Goal: Task Accomplishment & Management: Complete application form

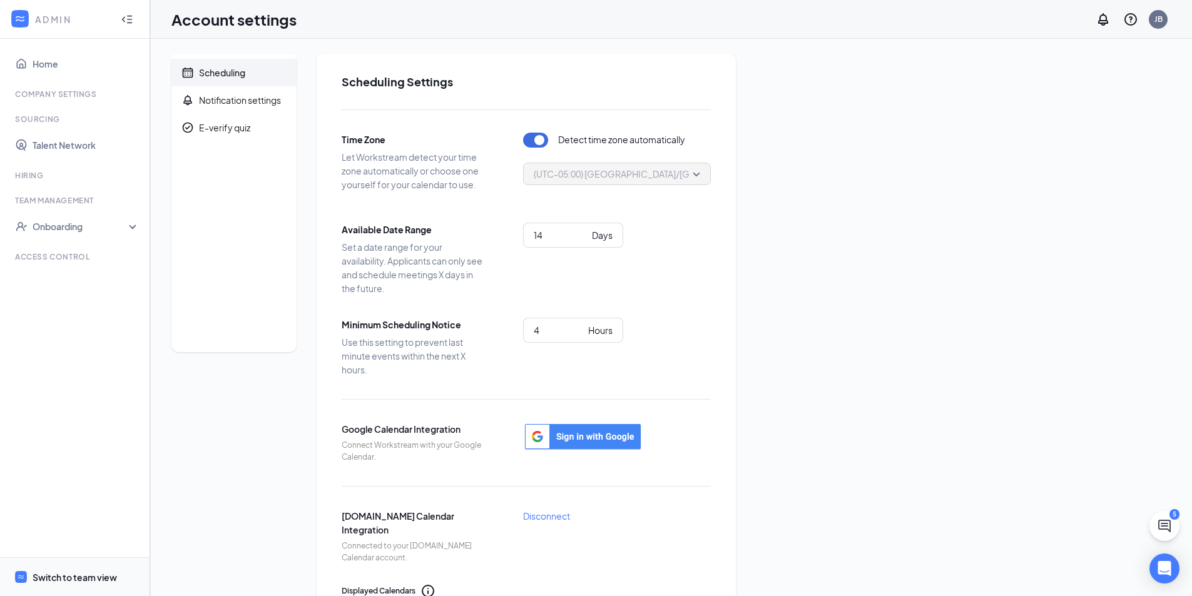
click at [77, 572] on div "Switch to team view" at bounding box center [75, 577] width 84 height 13
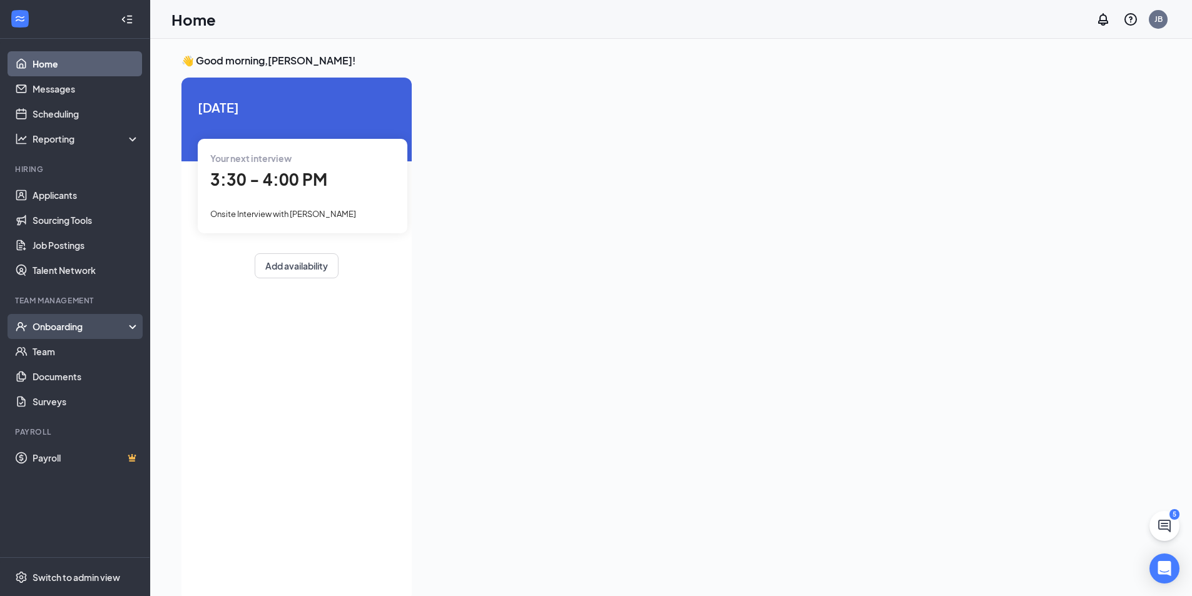
click at [69, 322] on div "Onboarding" at bounding box center [81, 326] width 96 height 13
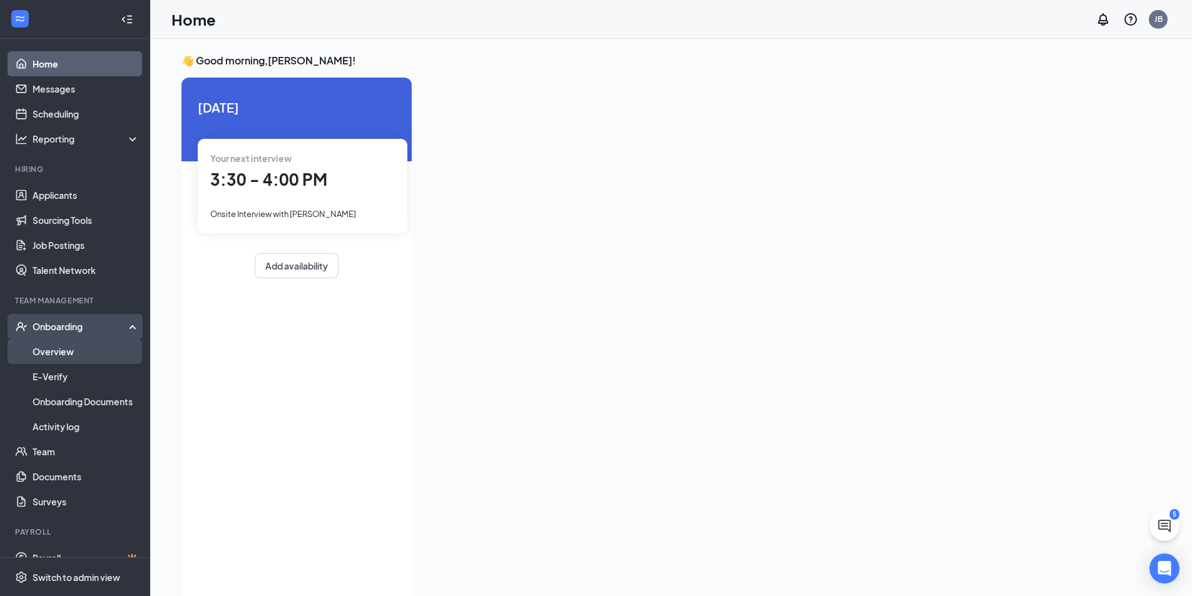
click at [68, 352] on link "Overview" at bounding box center [86, 351] width 107 height 25
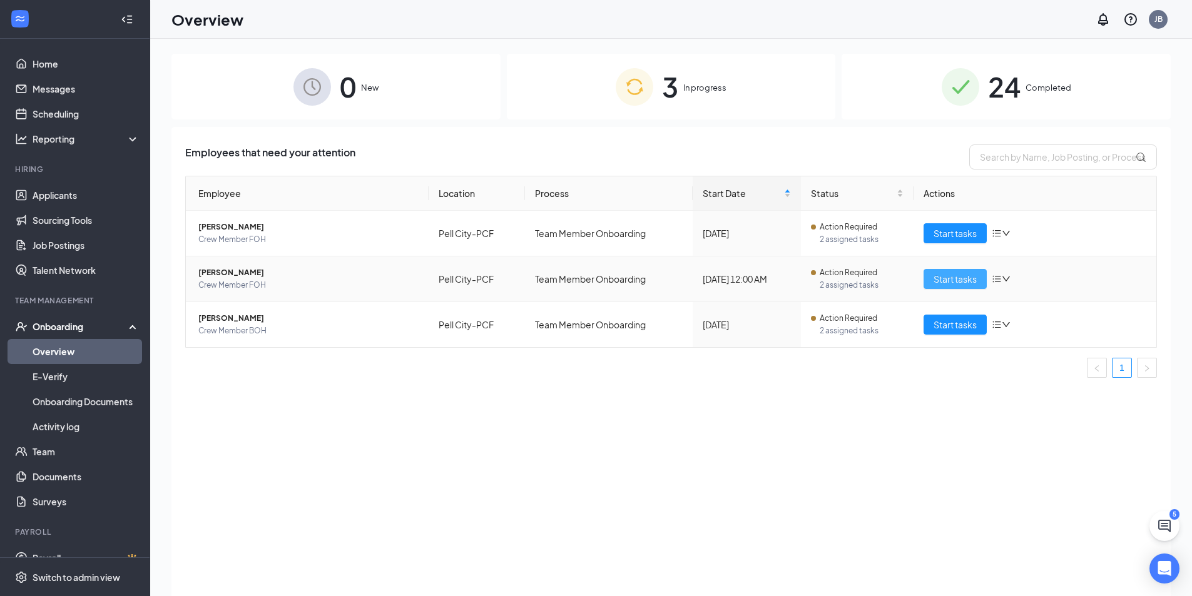
click at [970, 279] on span "Start tasks" at bounding box center [955, 279] width 43 height 14
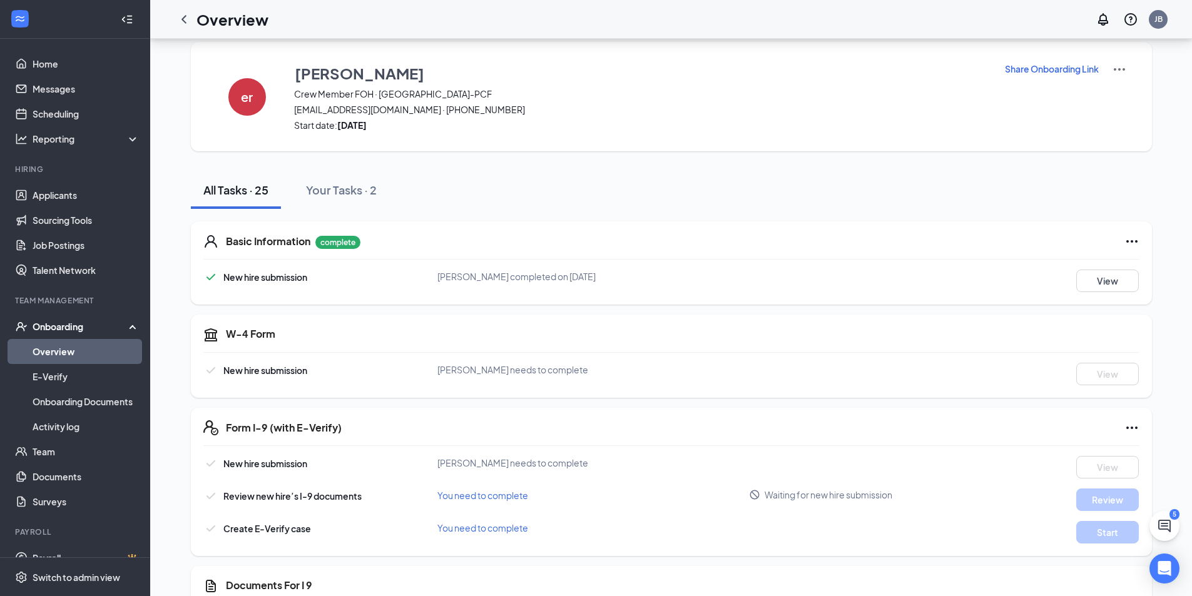
scroll to position [9, 0]
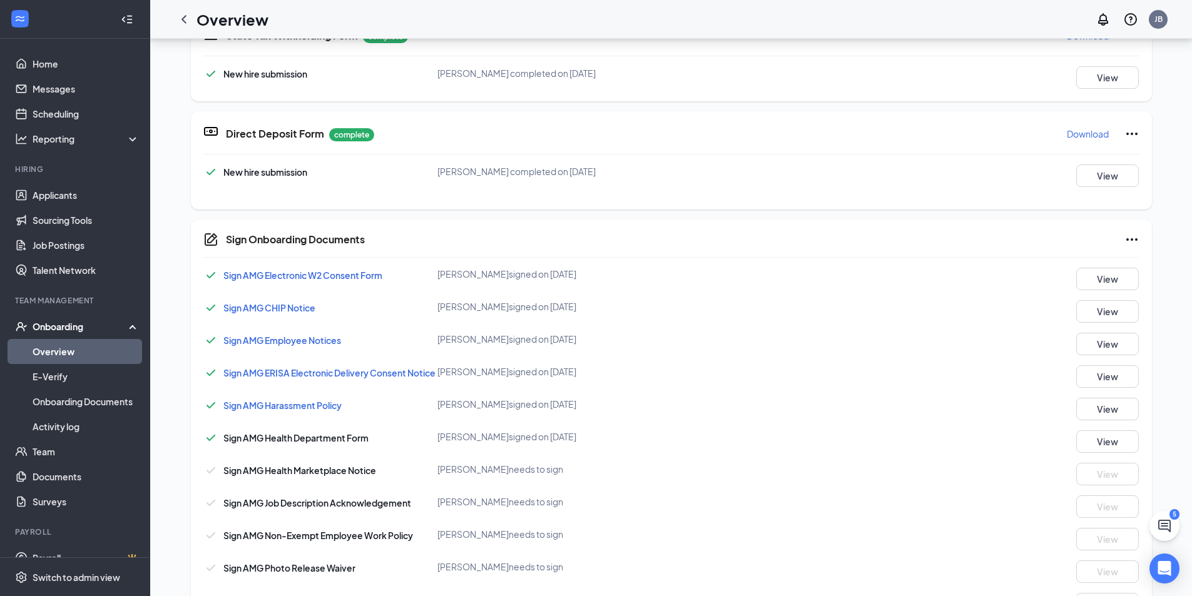
scroll to position [199, 0]
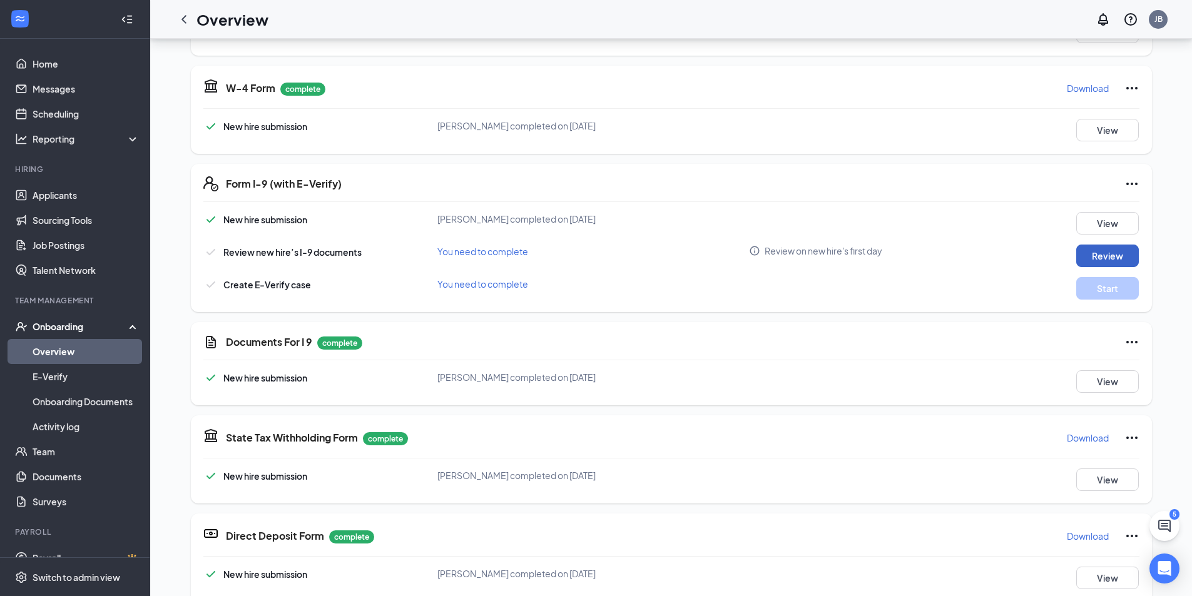
click at [1114, 245] on button "Review" at bounding box center [1108, 256] width 63 height 23
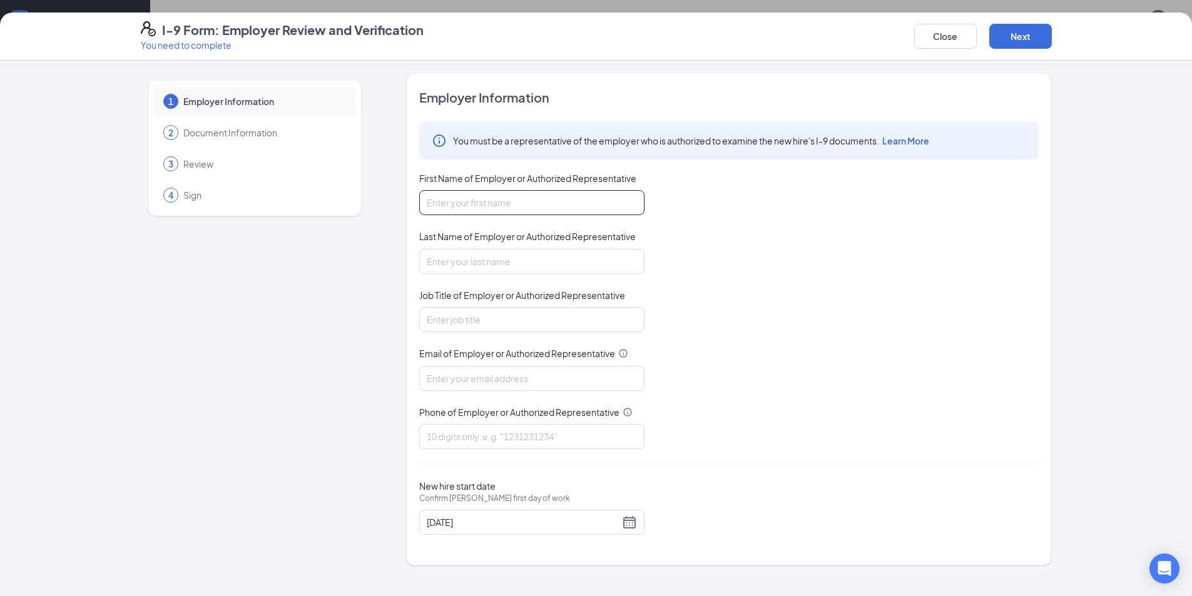
click at [567, 203] on input "First Name of Employer or Authorized Representative" at bounding box center [531, 202] width 225 height 25
type input "[PERSON_NAME]"
type input "[EMAIL_ADDRESS][DOMAIN_NAME]"
type input "2053384822"
drag, startPoint x: 506, startPoint y: 197, endPoint x: 453, endPoint y: 200, distance: 52.6
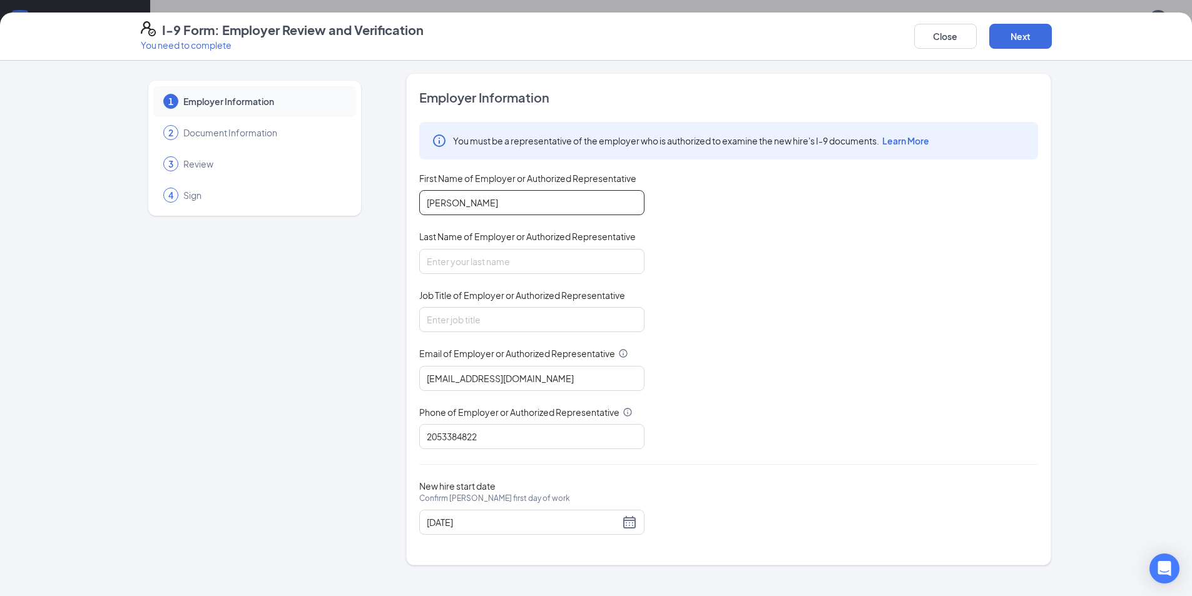
click at [453, 200] on input "[PERSON_NAME]" at bounding box center [531, 202] width 225 height 25
type input "[PERSON_NAME]"
click at [462, 253] on input "Last Name of Employer or Authorized Representative" at bounding box center [531, 261] width 225 height 25
type input "[PERSON_NAME]"
click at [485, 322] on input "Job Title of Employer or Authorized Representative" at bounding box center [531, 319] width 225 height 25
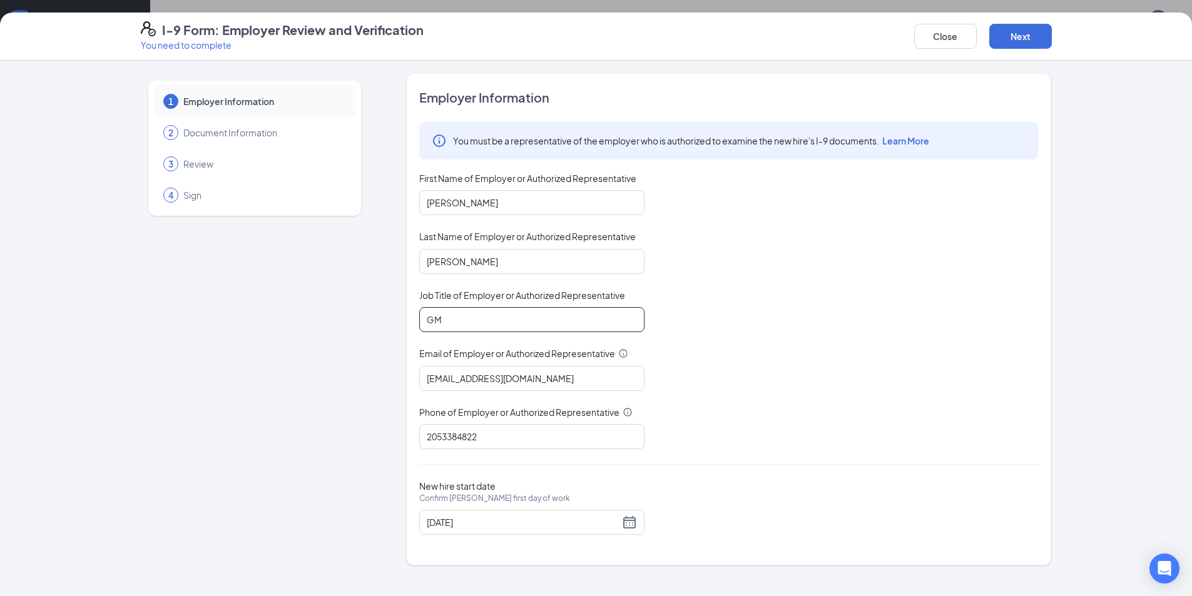
type input "GM"
click at [785, 266] on div "You must be a representative of the employer who is authorized to examine the n…" at bounding box center [728, 285] width 619 height 327
click at [1020, 33] on button "Next" at bounding box center [1021, 36] width 63 height 25
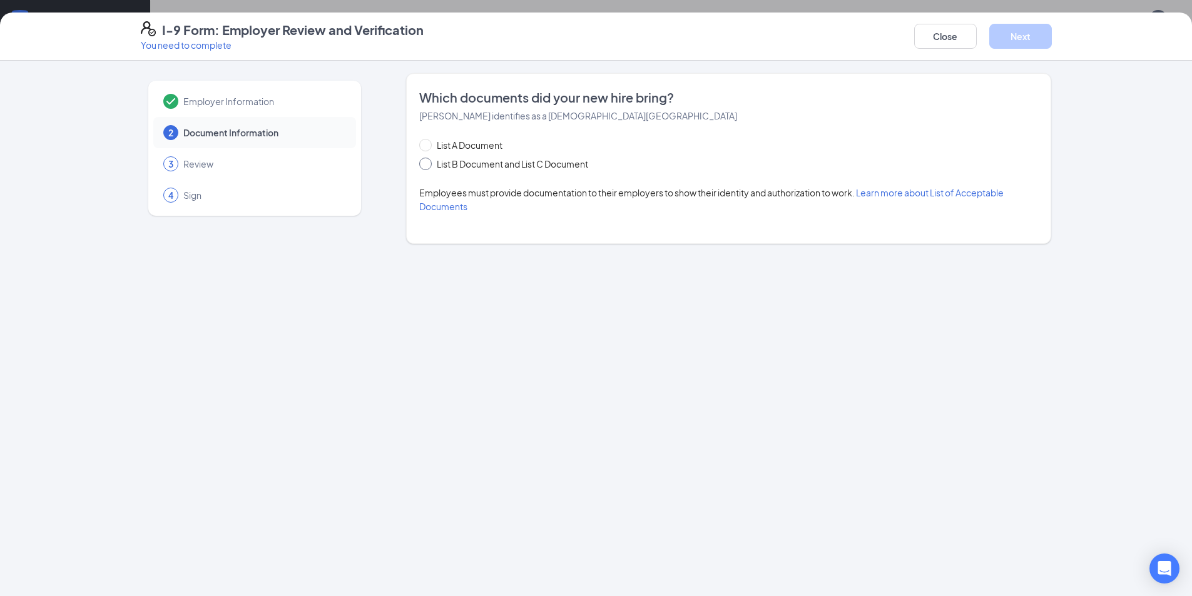
click at [576, 158] on span "List B Document and List C Document" at bounding box center [512, 164] width 161 height 14
click at [428, 158] on input "List B Document and List C Document" at bounding box center [423, 162] width 9 height 9
radio input "true"
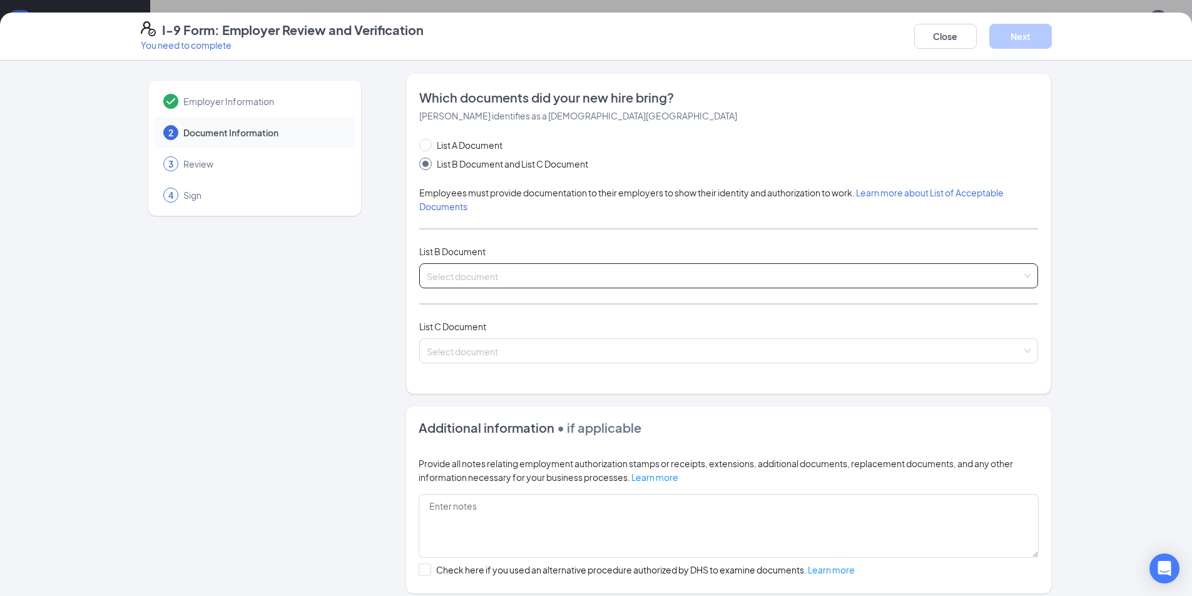
click at [443, 273] on input "search" at bounding box center [724, 273] width 595 height 19
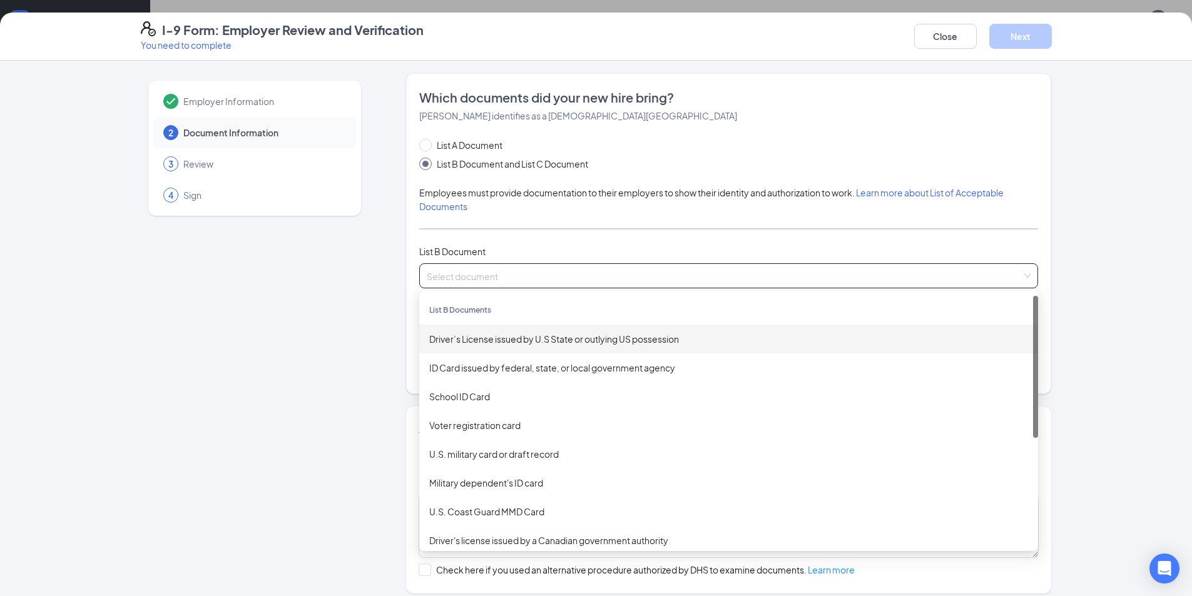
click at [589, 337] on div "Driver’s License issued by U.S State or outlying US possession" at bounding box center [728, 339] width 599 height 14
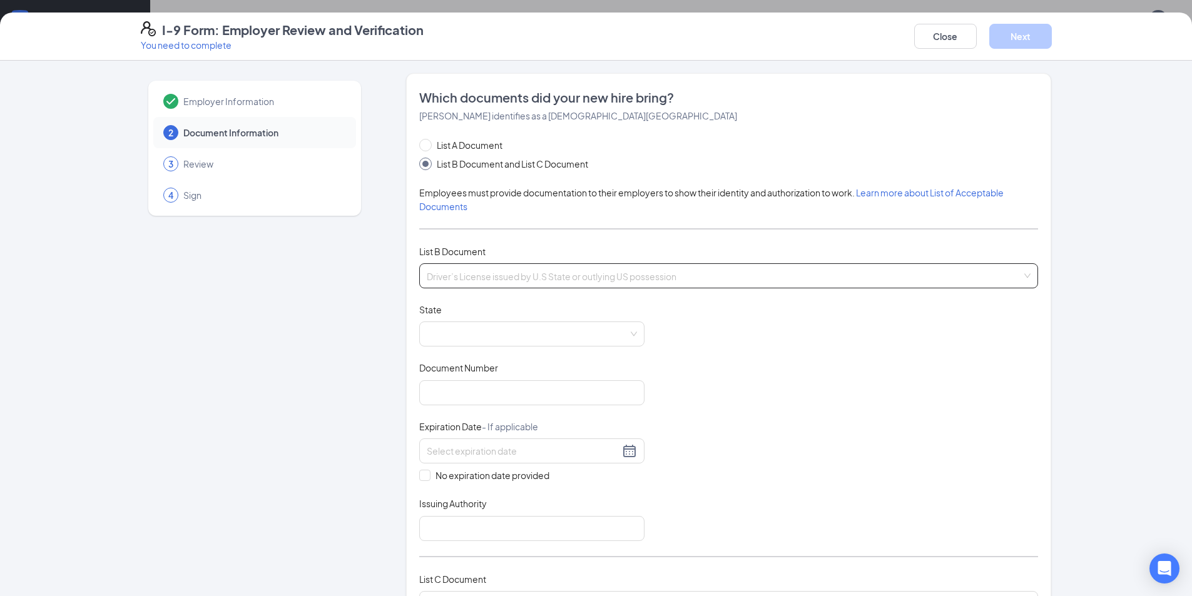
click at [525, 277] on span "Driver’s License issued by U.S State or outlying US possession" at bounding box center [729, 276] width 604 height 24
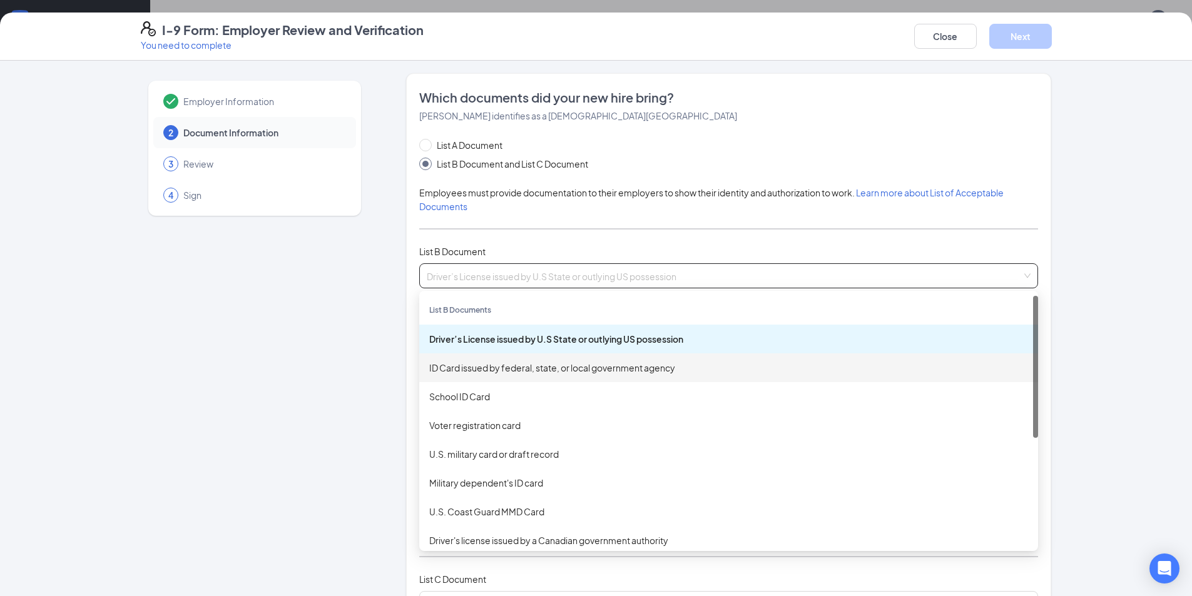
click at [518, 366] on div "ID Card issued by federal, state, or local government agency" at bounding box center [728, 368] width 599 height 14
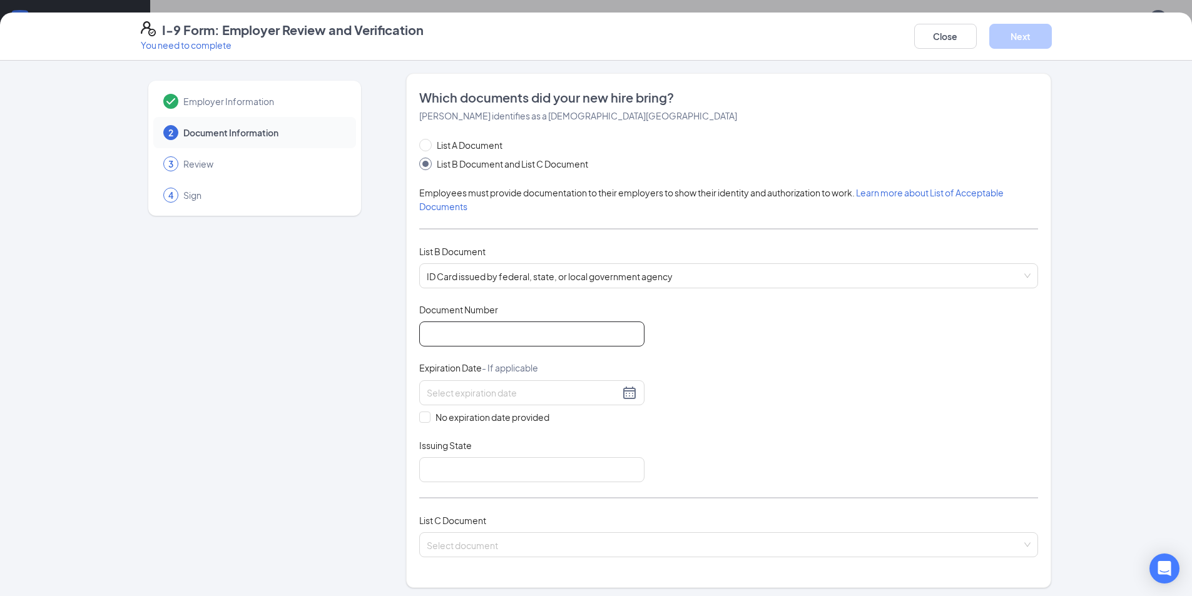
click at [510, 333] on input "Document Number" at bounding box center [531, 334] width 225 height 25
type input "9380314"
click at [488, 390] on input at bounding box center [523, 393] width 193 height 14
click at [546, 543] on div "28" at bounding box center [545, 541] width 15 height 15
type input "[DATE]"
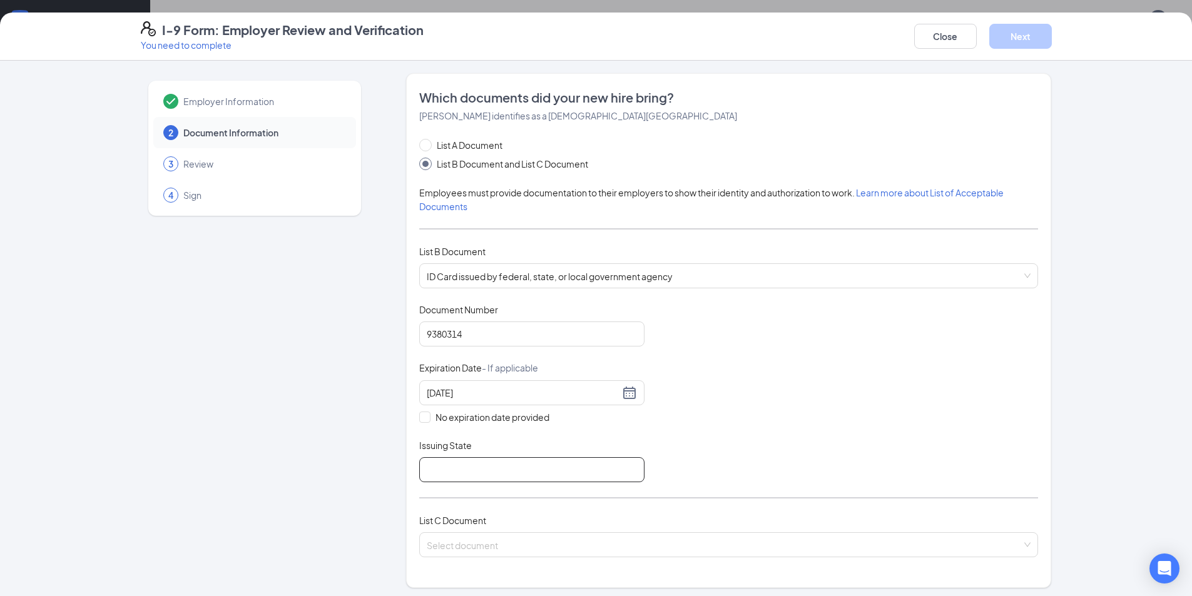
click at [474, 468] on input "Issuing State" at bounding box center [531, 470] width 225 height 25
type input "[US_STATE]"
click at [704, 480] on div "Document Title ID Card issued by federal, state, or local government agency Doc…" at bounding box center [728, 393] width 619 height 179
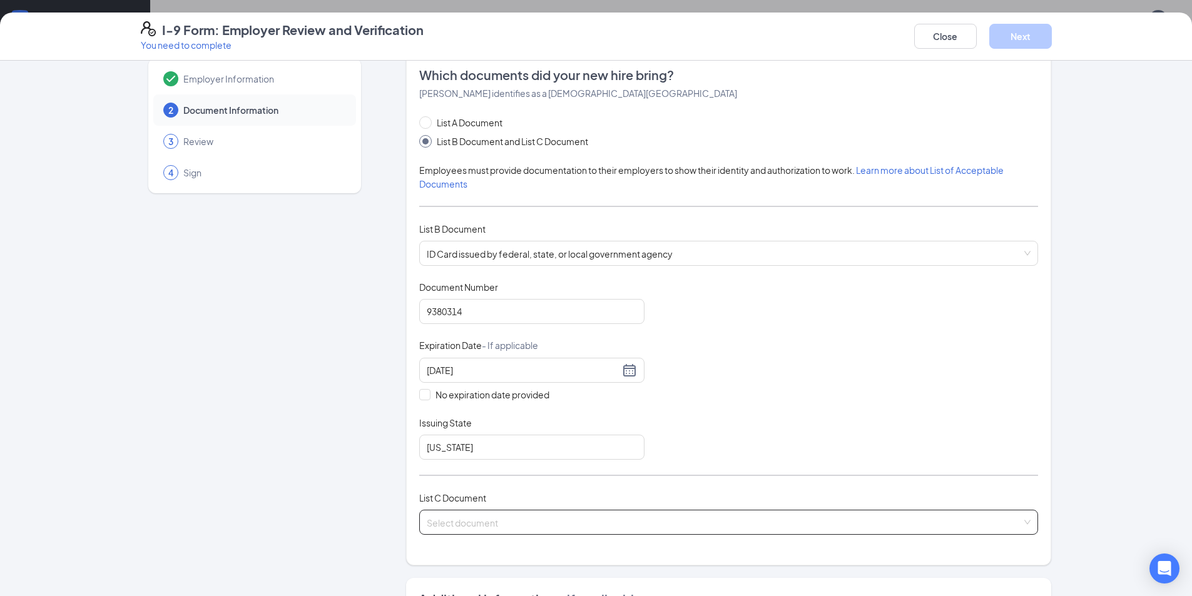
scroll to position [63, 0]
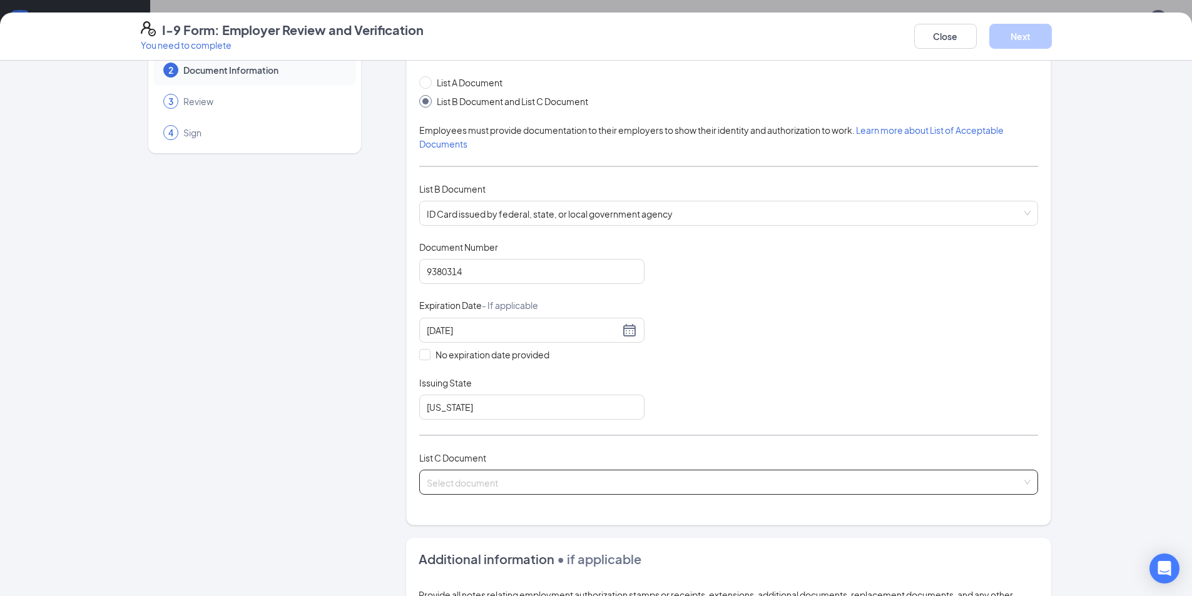
click at [561, 484] on input "search" at bounding box center [724, 480] width 595 height 19
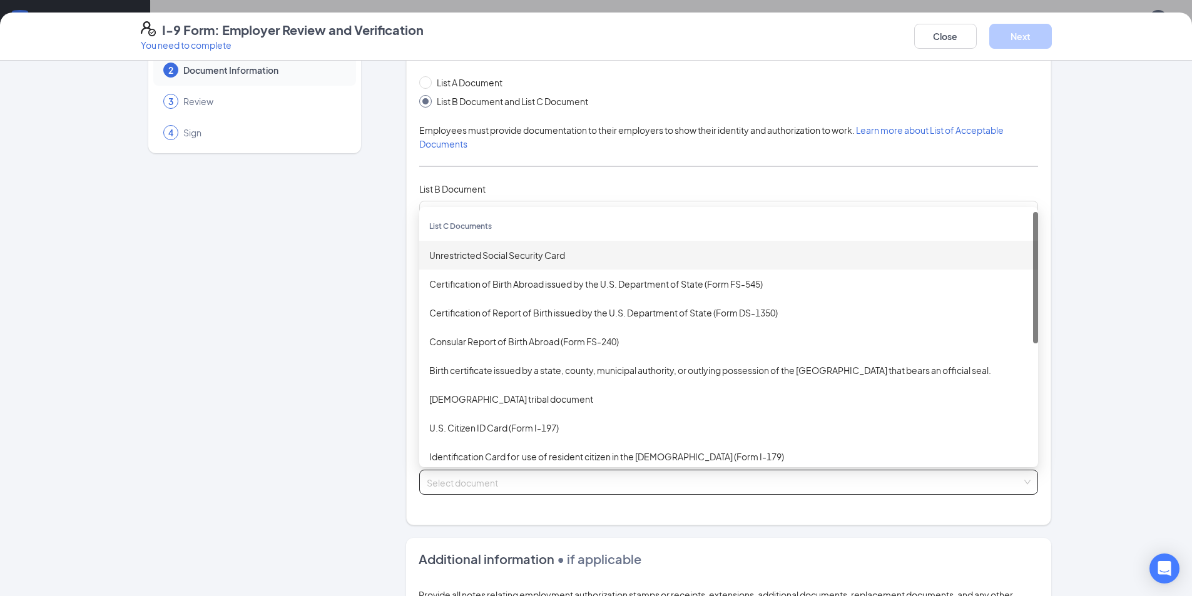
click at [529, 253] on div "Unrestricted Social Security Card" at bounding box center [728, 255] width 599 height 14
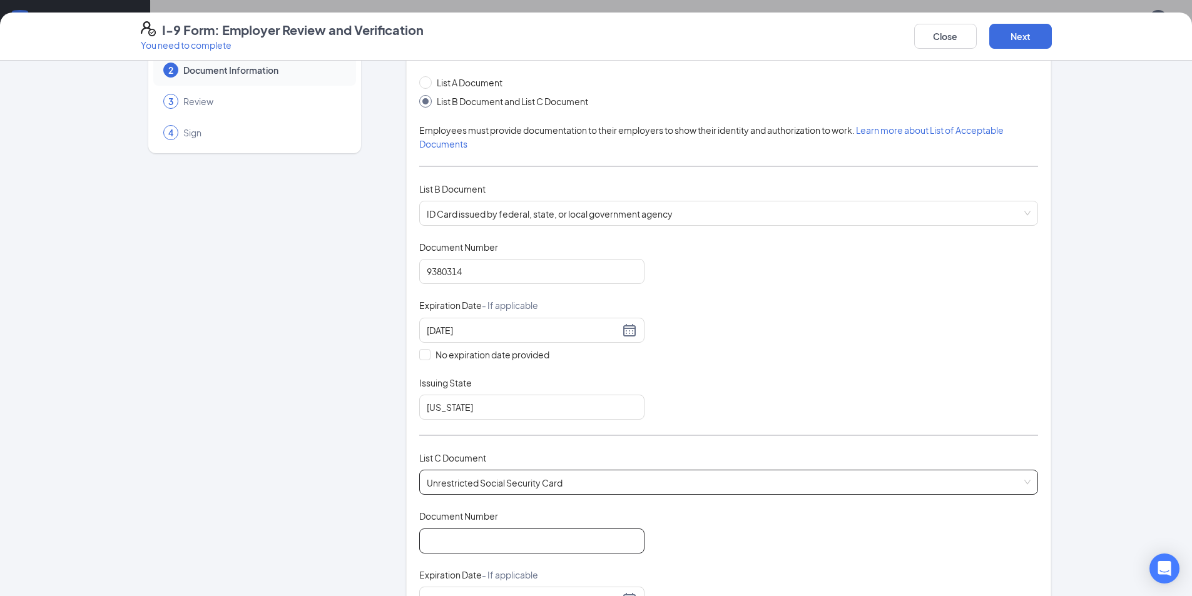
click at [466, 549] on input "Document Number" at bounding box center [531, 541] width 225 height 25
type input "1"
type input "419518254"
click at [713, 545] on div "Document Title Unrestricted Social Security Card Document Number 419518254 Expi…" at bounding box center [728, 599] width 619 height 179
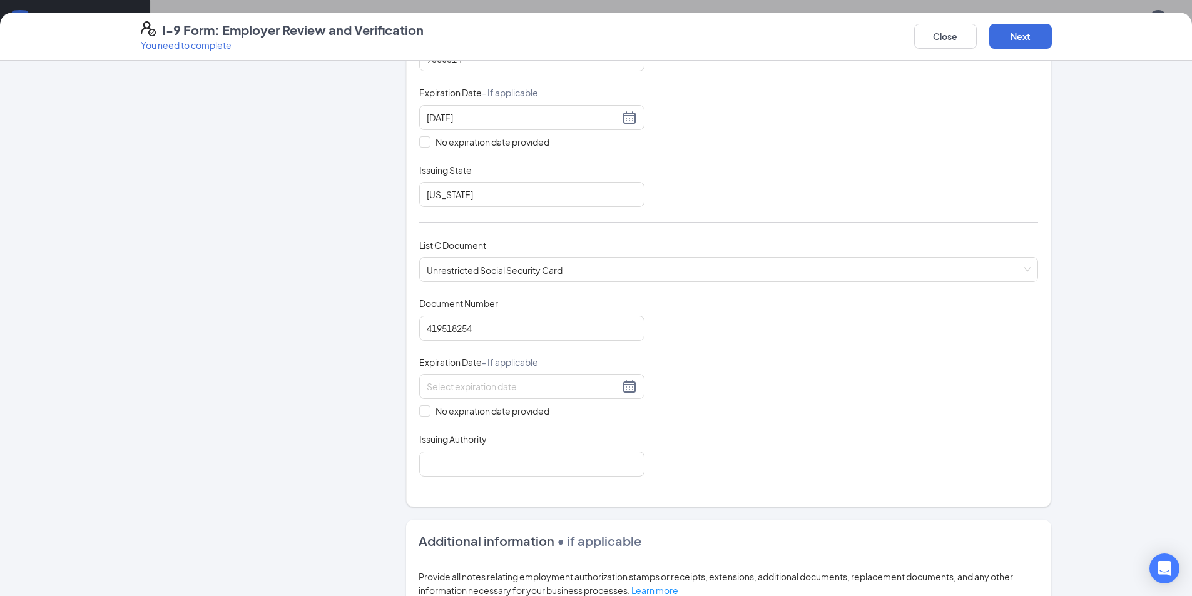
scroll to position [313, 0]
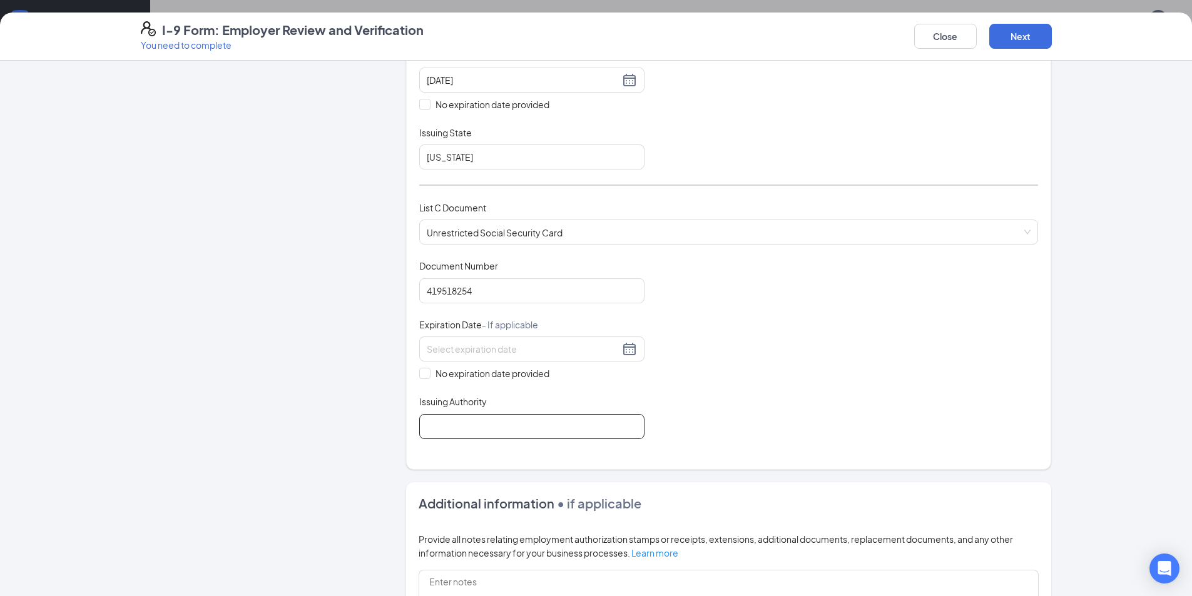
click at [506, 421] on input "Issuing Authority" at bounding box center [531, 426] width 225 height 25
type input "SSA"
click at [701, 444] on div "Which documents did your new hire bring? [PERSON_NAME] identifies as a [DEMOGRA…" at bounding box center [728, 115] width 619 height 678
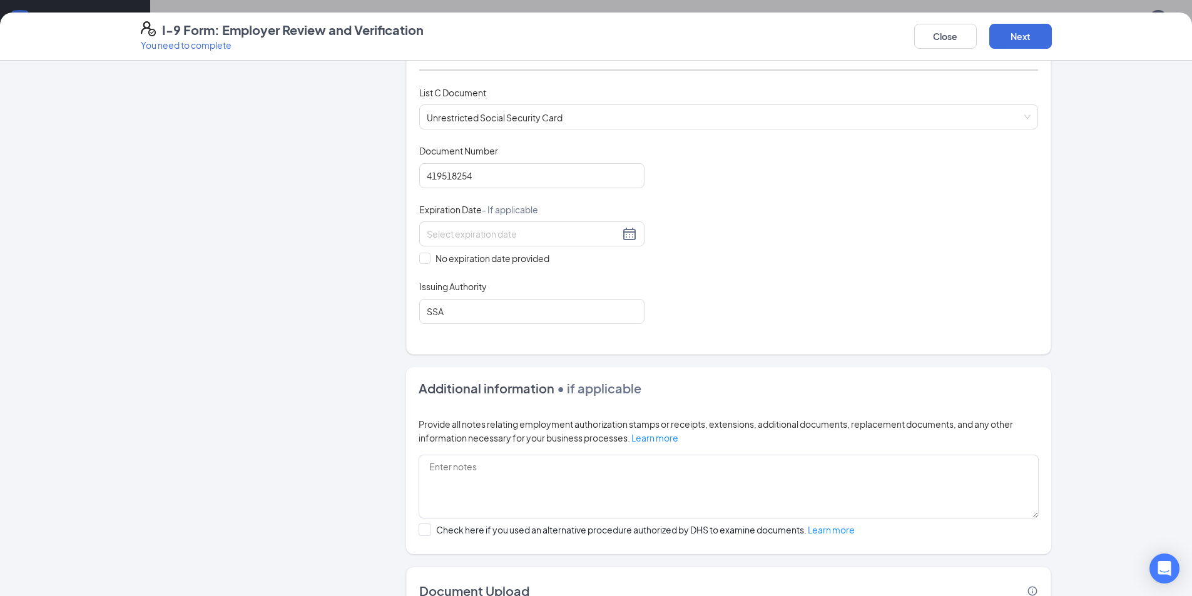
scroll to position [267, 0]
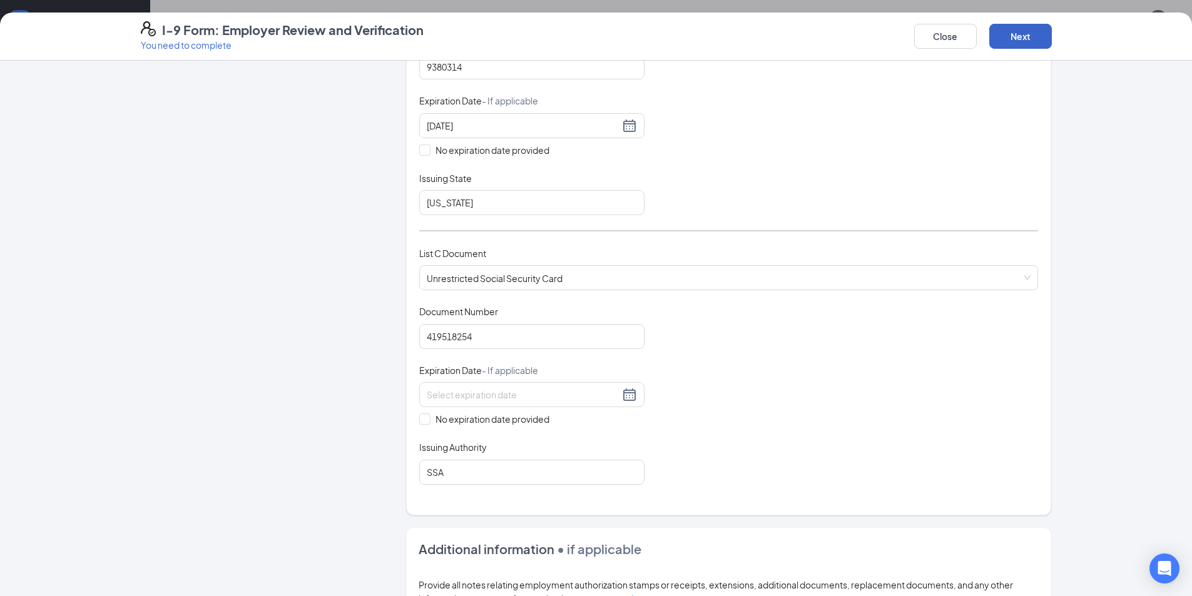
click at [1034, 43] on button "Next" at bounding box center [1021, 36] width 63 height 25
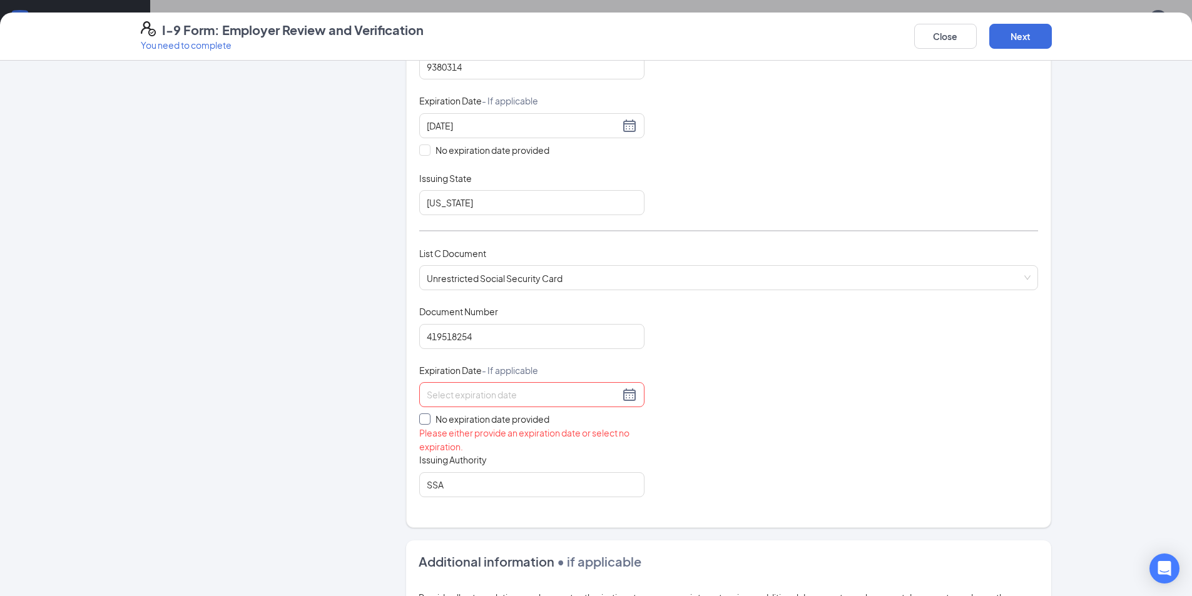
click at [449, 421] on span "No expiration date provided" at bounding box center [493, 419] width 124 height 14
click at [428, 421] on input "No expiration date provided" at bounding box center [423, 418] width 9 height 9
checkbox input "true"
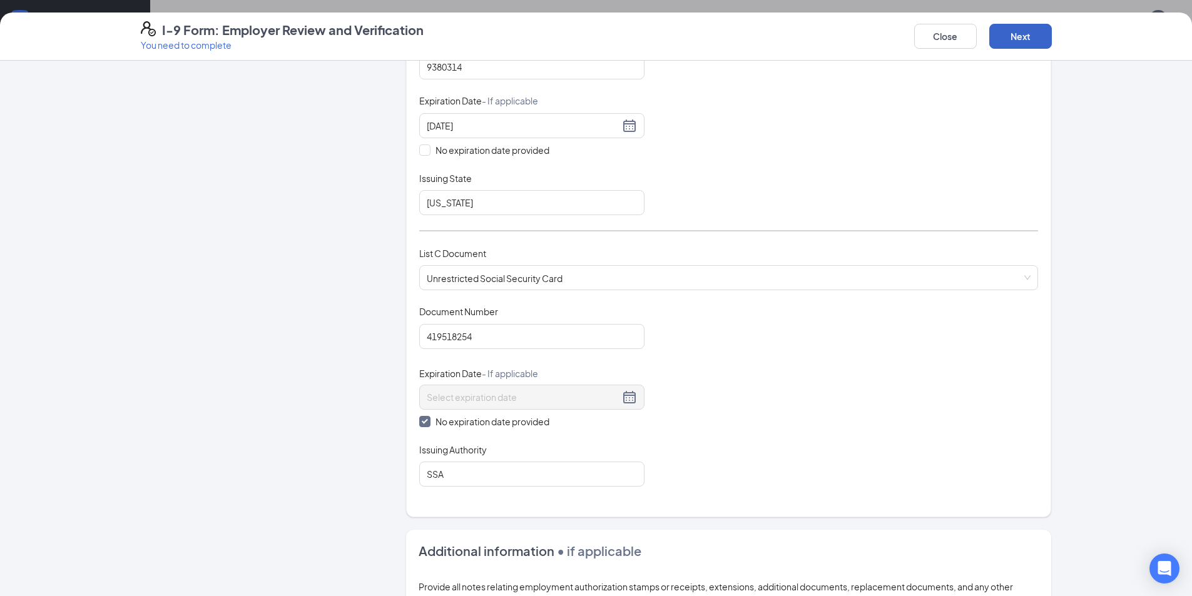
click at [1008, 47] on button "Next" at bounding box center [1021, 36] width 63 height 25
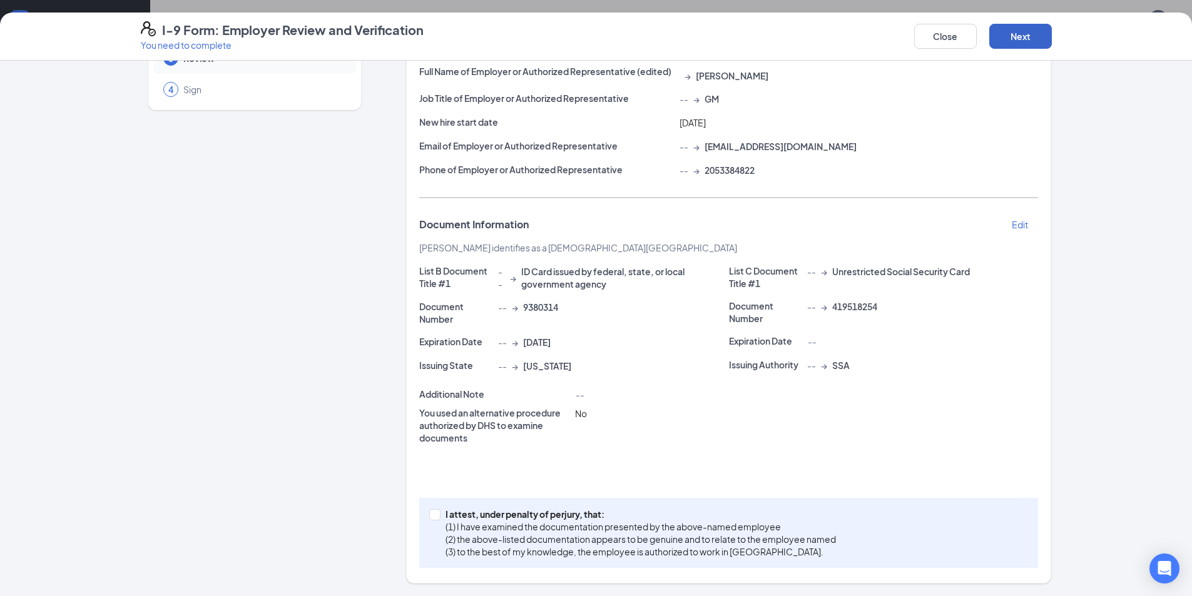
scroll to position [106, 0]
click at [435, 517] on span at bounding box center [434, 514] width 11 height 11
click at [435, 517] on input "I attest, under penalty of [PERSON_NAME], that: (1) I have examined the documen…" at bounding box center [433, 513] width 9 height 9
checkbox input "true"
click at [1024, 39] on button "Next" at bounding box center [1021, 36] width 63 height 25
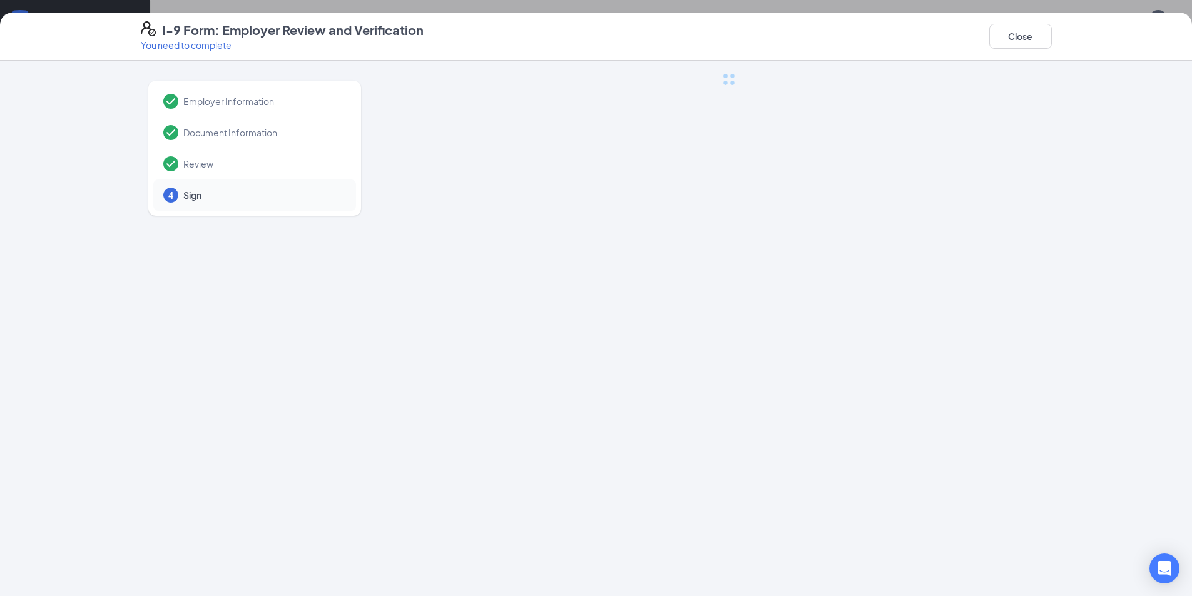
scroll to position [0, 0]
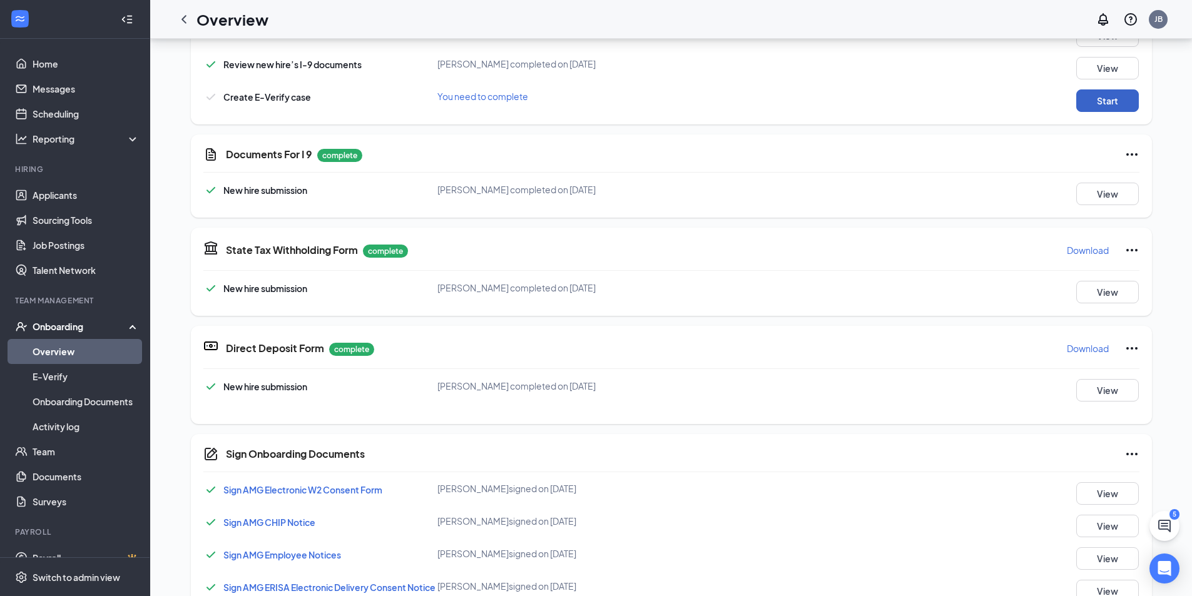
click at [1085, 100] on button "Start" at bounding box center [1108, 101] width 63 height 23
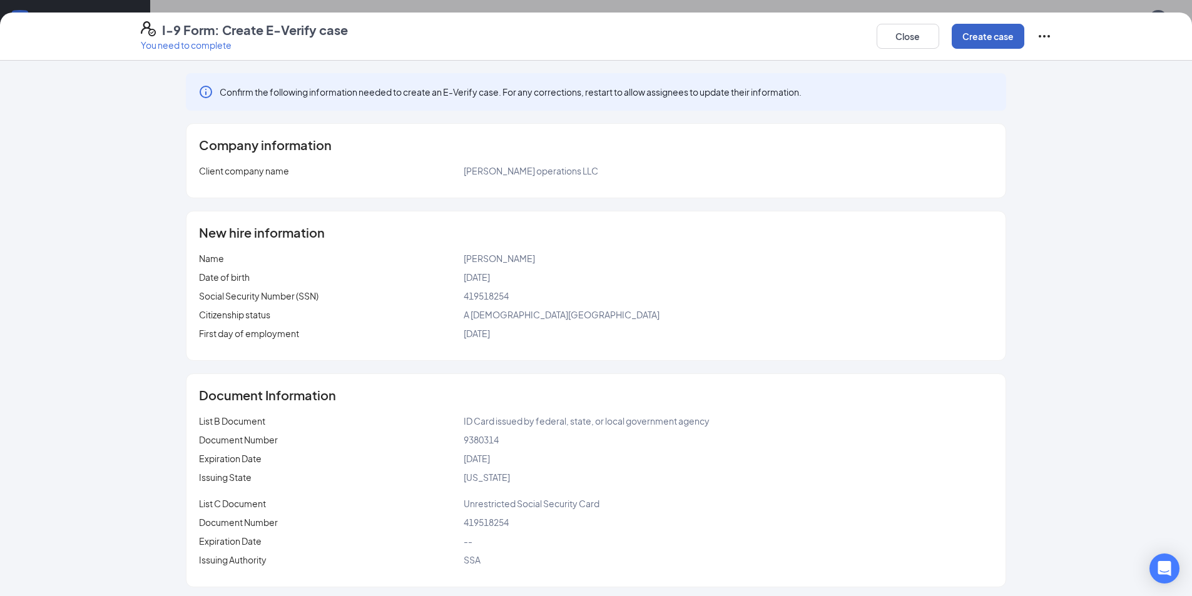
click at [961, 43] on button "Create case" at bounding box center [988, 36] width 73 height 25
